Goal: Browse casually

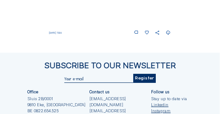
scroll to position [500, 0]
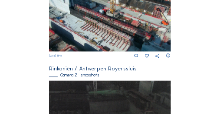
scroll to position [170, 0]
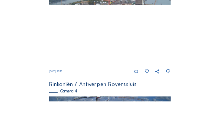
scroll to position [410, 0]
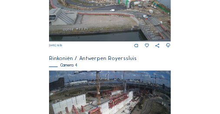
click at [102, 25] on img at bounding box center [109, 7] width 121 height 68
